Goal: Information Seeking & Learning: Find specific page/section

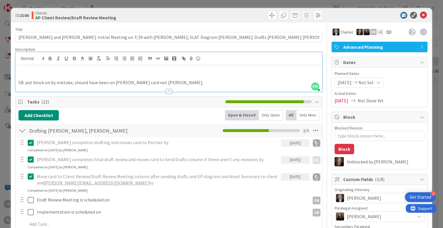
scroll to position [334, 89]
click at [76, 76] on p at bounding box center [168, 76] width 301 height 7
type textarea "x"
click at [421, 16] on icon at bounding box center [423, 15] width 7 height 7
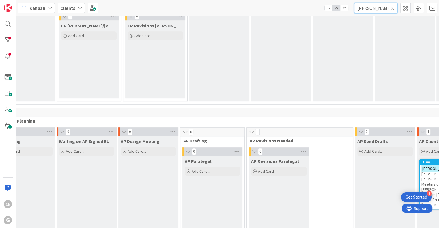
drag, startPoint x: 377, startPoint y: 9, endPoint x: 353, endPoint y: 13, distance: 24.3
click at [353, 13] on div "Kanban Clients 1x 2x 3x [PERSON_NAME]" at bounding box center [227, 8] width 423 height 16
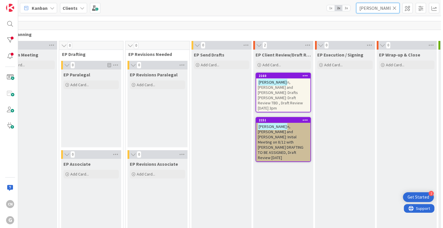
scroll to position [0, 89]
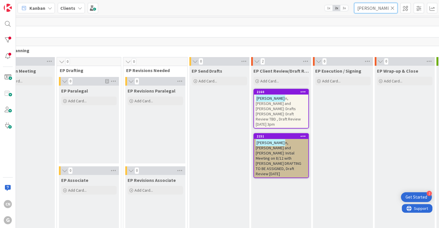
type input "[PERSON_NAME]"
click at [279, 105] on span "n, [PERSON_NAME] and [PERSON_NAME]: Drafts [PERSON_NAME]: Draft Review TBD , Dr…" at bounding box center [278, 111] width 45 height 31
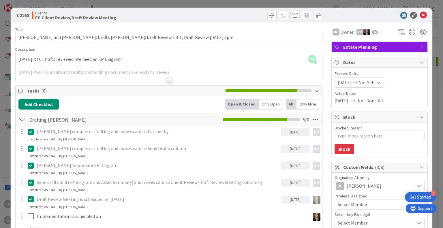
click at [167, 80] on div at bounding box center [169, 80] width 6 height 5
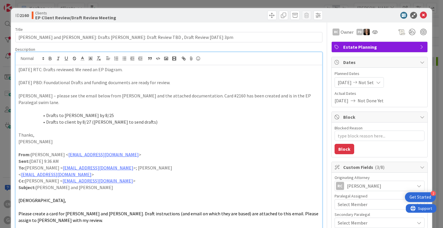
click at [18, 70] on div "[DATE] RTC: Drafts reviewed. We need an EP Diagram. [DATE] PBD: Foundational Dr…" at bounding box center [169, 170] width 306 height 210
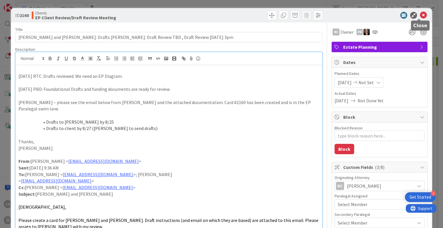
click at [420, 16] on icon at bounding box center [423, 15] width 7 height 7
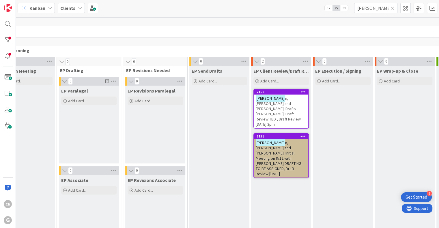
click at [286, 141] on span "n, [PERSON_NAME] and [PERSON_NAME]: Initial Meeting on 8/12 with [PERSON_NAME] …" at bounding box center [279, 158] width 46 height 36
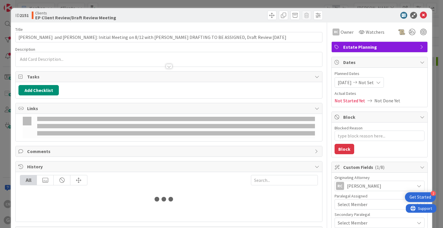
type textarea "x"
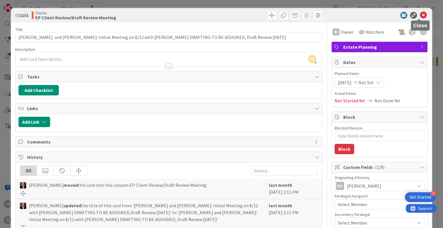
click at [420, 15] on icon at bounding box center [423, 15] width 7 height 7
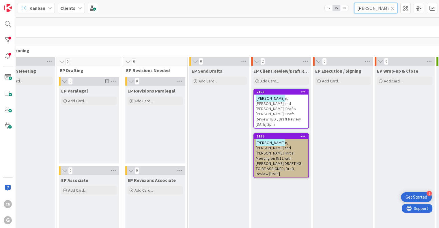
drag, startPoint x: 383, startPoint y: 7, endPoint x: 336, endPoint y: 13, distance: 47.1
click at [340, 14] on div "Kanban Clients 1x 2x 3x [PERSON_NAME]" at bounding box center [227, 8] width 423 height 16
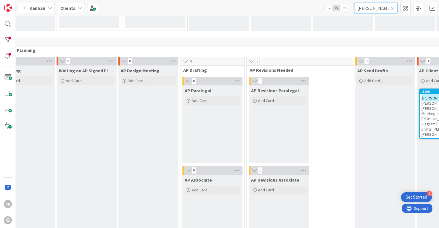
type input "[PERSON_NAME]"
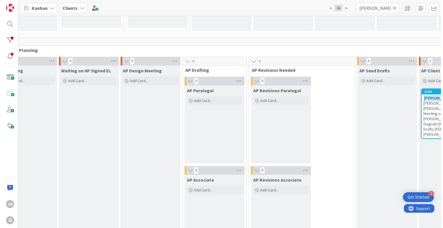
scroll to position [404, 89]
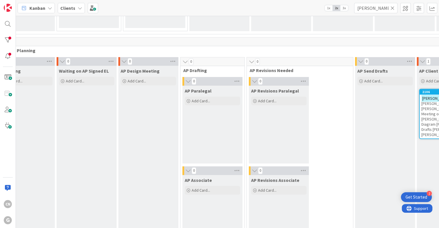
click at [421, 102] on span ", [PERSON_NAME] and [PERSON_NAME]: Initial Meeting on 7/29 with [PERSON_NAME]; …" at bounding box center [443, 117] width 44 height 42
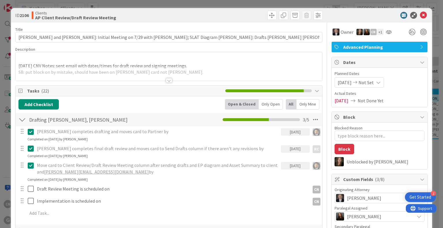
type textarea "x"
click at [199, 65] on div "Description CN [PERSON_NAME] just joined [DATE] CNV Notes: sent email with date…" at bounding box center [168, 64] width 307 height 34
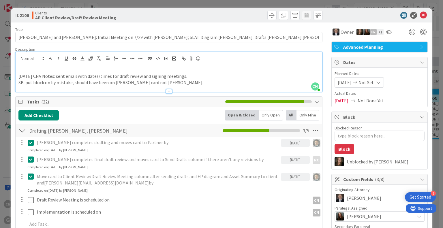
drag, startPoint x: 186, startPoint y: 74, endPoint x: 18, endPoint y: 78, distance: 168.6
click at [18, 78] on div "[DATE] CNV Notes: sent email with dates/times for draft review and signing meet…" at bounding box center [169, 78] width 306 height 27
copy p "[DATE] CNV Notes: sent email with dates/times for draft review and signing meet…"
click at [420, 14] on icon at bounding box center [423, 15] width 7 height 7
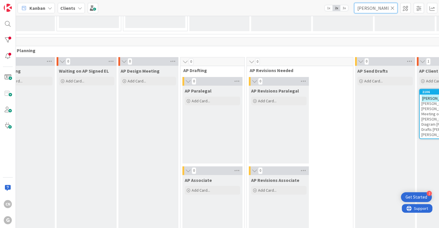
drag, startPoint x: 378, startPoint y: 9, endPoint x: 322, endPoint y: 14, distance: 56.5
click at [323, 14] on div "Kanban Clients 1x 2x 3x [PERSON_NAME]" at bounding box center [227, 8] width 423 height 16
type input "green"
click at [419, 101] on div "[PERSON_NAME]: Drafts [PERSON_NAME] [PERSON_NAME]" at bounding box center [446, 104] width 54 height 18
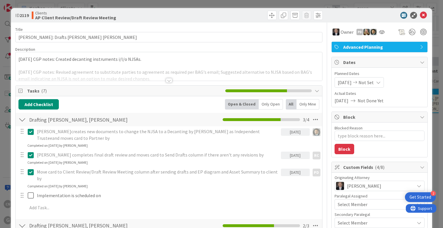
click at [18, 61] on div "[DATE] CGP notes: Created decanting instruments i/l/o NJSAs. [DATE] CGP notes: …" at bounding box center [169, 66] width 306 height 29
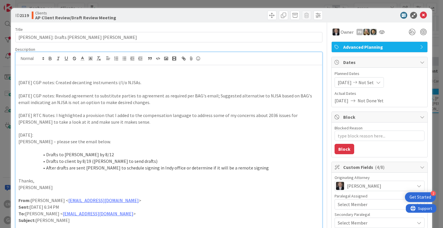
click at [20, 76] on p at bounding box center [168, 76] width 301 height 7
type textarea "x"
drag, startPoint x: 418, startPoint y: 17, endPoint x: 414, endPoint y: 23, distance: 7.7
click at [420, 17] on icon at bounding box center [423, 15] width 7 height 7
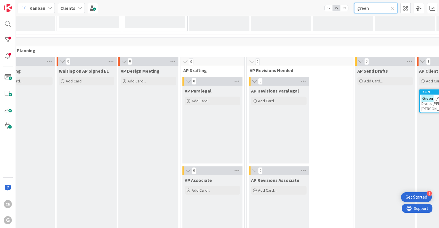
drag, startPoint x: 379, startPoint y: 11, endPoint x: 282, endPoint y: 16, distance: 97.4
click at [282, 16] on div "Kanban Clients 1x 2x 3x green 0 Waiting to be scheduled Add Card... 1 New 0 Est…" at bounding box center [227, 114] width 423 height 228
type input "[PERSON_NAME]"
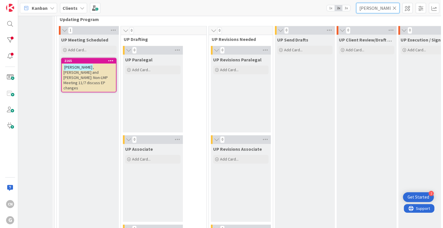
scroll to position [839, 26]
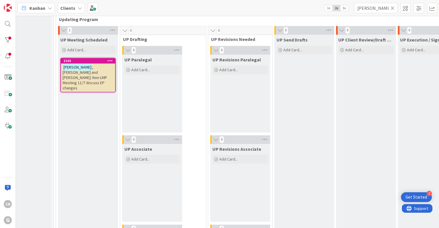
click at [88, 75] on span ", [PERSON_NAME] and [PERSON_NAME]: Non-LMP Meeting 11/7 discuss EP changes" at bounding box center [85, 78] width 44 height 26
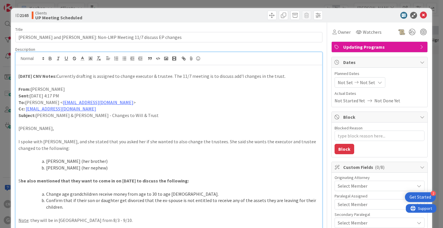
click at [62, 54] on div "[DATE] CNV Notes: Currently drafting is assigned to change executor & trustee. …" at bounding box center [169, 153] width 306 height 203
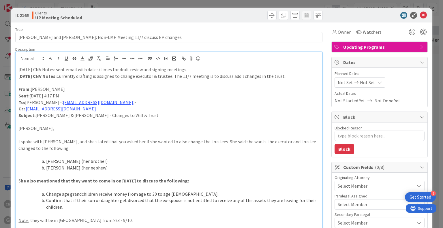
click at [17, 69] on div "[DATE] CNV Notes: sent email with dates/times for draft review and signing meet…" at bounding box center [169, 160] width 306 height 190
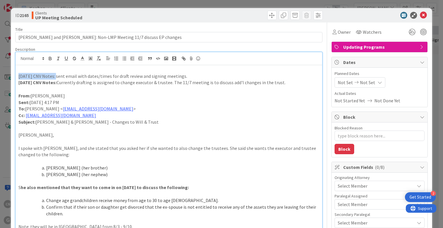
drag, startPoint x: 18, startPoint y: 77, endPoint x: 54, endPoint y: 78, distance: 35.5
click at [54, 78] on p "[DATE] CNV Notes: sent email with dates/times for draft review and signing meet…" at bounding box center [168, 76] width 301 height 7
drag, startPoint x: 49, startPoint y: 57, endPoint x: 50, endPoint y: 61, distance: 4.1
click at [49, 58] on icon "button" at bounding box center [50, 58] width 5 height 5
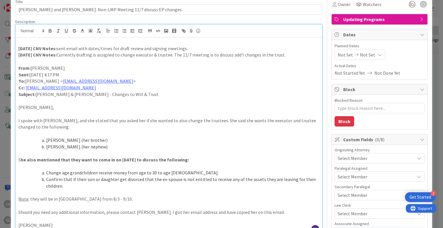
scroll to position [28, 0]
drag, startPoint x: 187, startPoint y: 47, endPoint x: 12, endPoint y: 52, distance: 174.6
copy p
drag, startPoint x: 186, startPoint y: 48, endPoint x: 19, endPoint y: 49, distance: 167.3
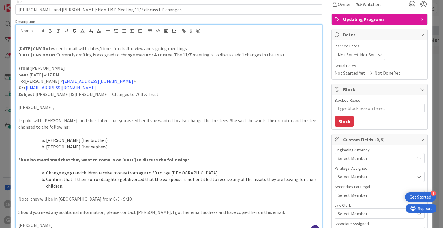
click at [19, 49] on p "[DATE] CNV Notes: sent email with dates/times for draft review and signing meet…" at bounding box center [168, 48] width 301 height 7
copy p "[DATE] CNV Notes: sent email with dates/times for draft review and signing meet…"
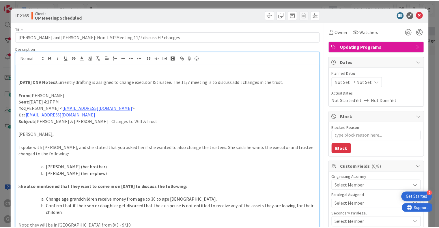
scroll to position [0, 0]
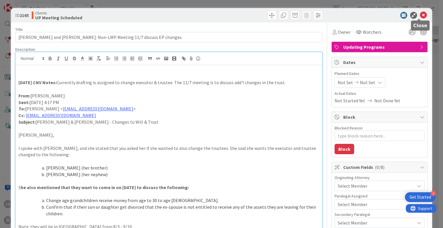
click at [420, 16] on icon at bounding box center [423, 15] width 7 height 7
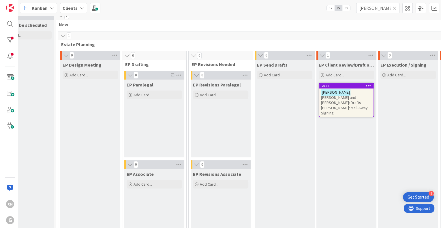
scroll to position [0, 26]
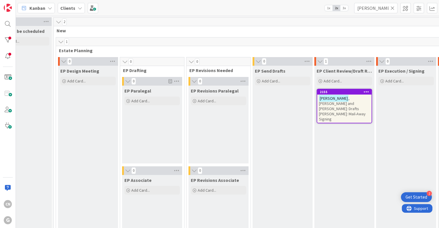
click at [345, 107] on span ", [PERSON_NAME] and [PERSON_NAME]: Drafts [PERSON_NAME]: Mail-Away Signing" at bounding box center [342, 109] width 47 height 26
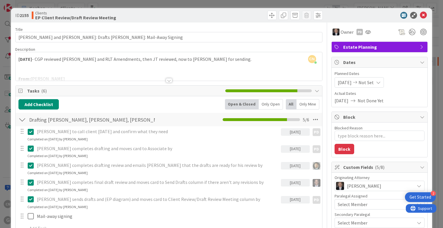
click at [22, 68] on div at bounding box center [169, 73] width 306 height 15
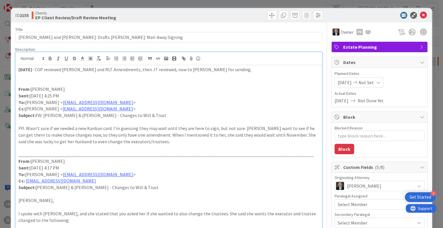
click at [25, 80] on p at bounding box center [168, 82] width 301 height 7
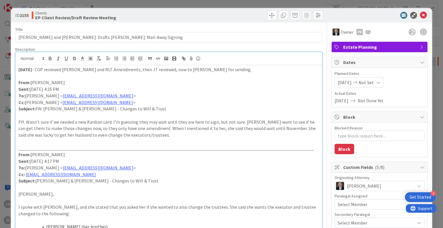
click at [18, 68] on div "[DATE] - CGP reviewed [PERSON_NAME] and RLT Amendments, then JT reviewed, now t…" at bounding box center [169, 193] width 306 height 256
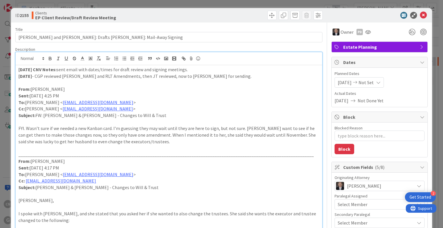
click at [18, 70] on div "[DATE] CNV Notes: sent email with dates/times for draft review and signing meet…" at bounding box center [169, 196] width 306 height 263
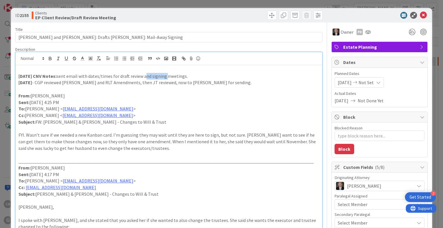
drag, startPoint x: 143, startPoint y: 77, endPoint x: 164, endPoint y: 77, distance: 21.3
click at [164, 77] on p "[DATE] CNV Notes: sent email with dates/times for draft review and signing meet…" at bounding box center [168, 76] width 301 height 7
type textarea "x"
click at [158, 77] on p "[DATE] CNV Notes: sent email with dates/times for draft review meetings." at bounding box center [168, 76] width 301 height 7
type textarea "x"
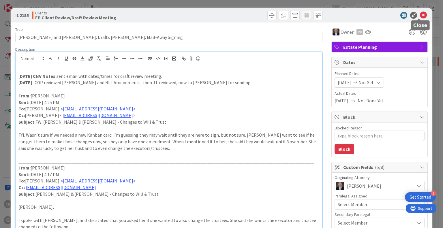
click at [420, 17] on icon at bounding box center [423, 15] width 7 height 7
